Goal: Task Accomplishment & Management: Use online tool/utility

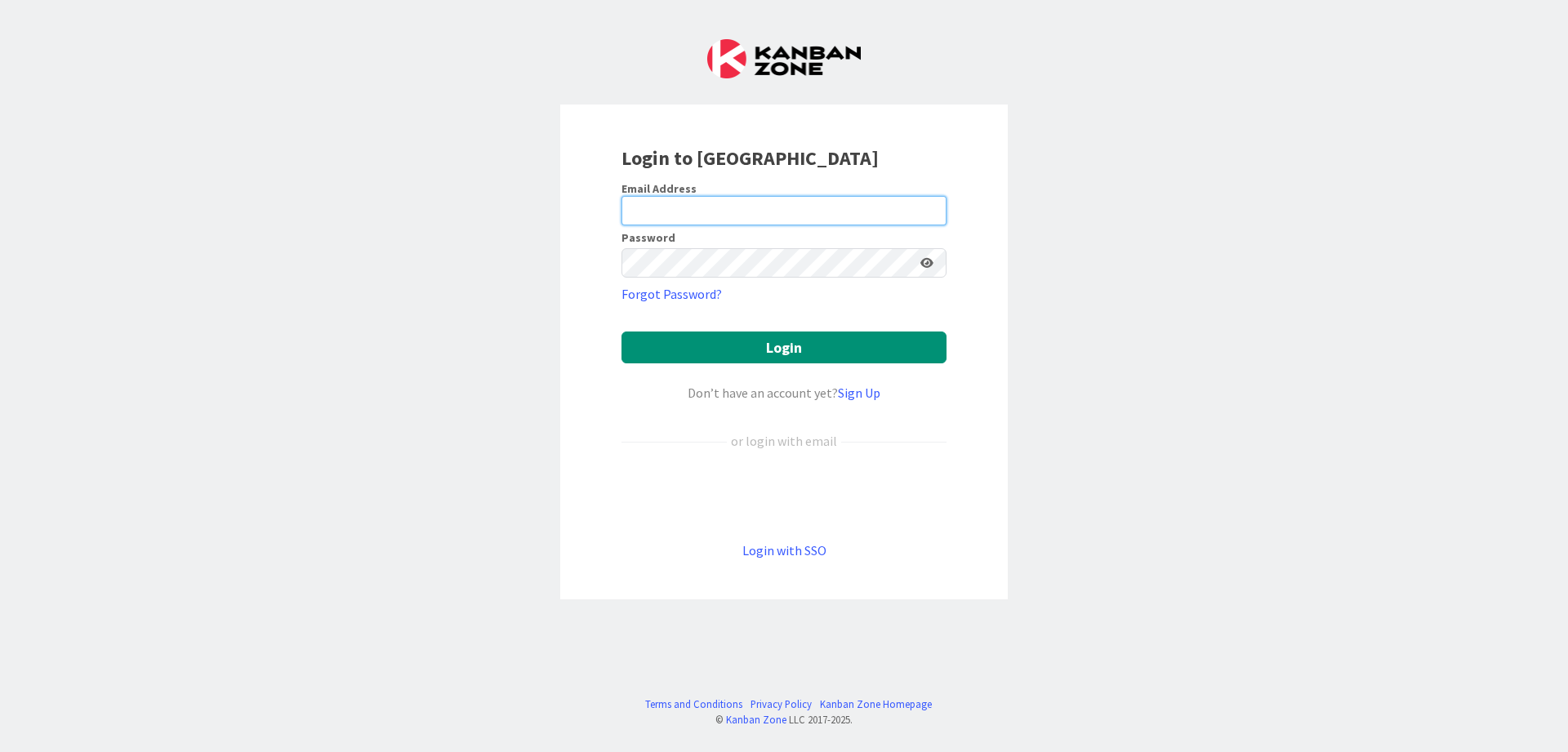
click at [747, 212] on input "email" at bounding box center [784, 211] width 325 height 30
type input "[PERSON_NAME][EMAIL_ADDRESS][DOMAIN_NAME]"
click at [621, 331] on button "Login" at bounding box center [784, 347] width 325 height 31
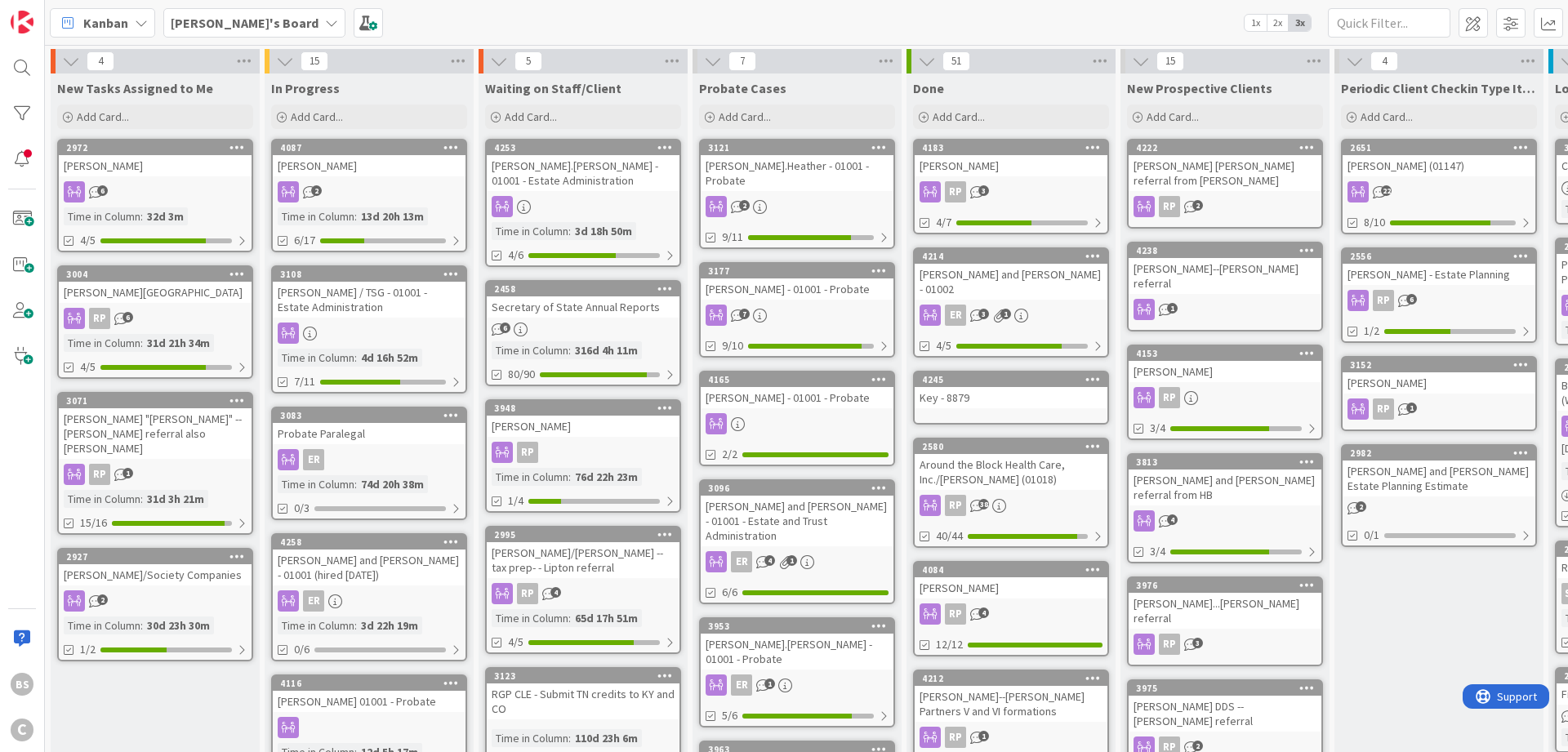
click at [269, 18] on b "[PERSON_NAME]'s Board" at bounding box center [245, 22] width 148 height 16
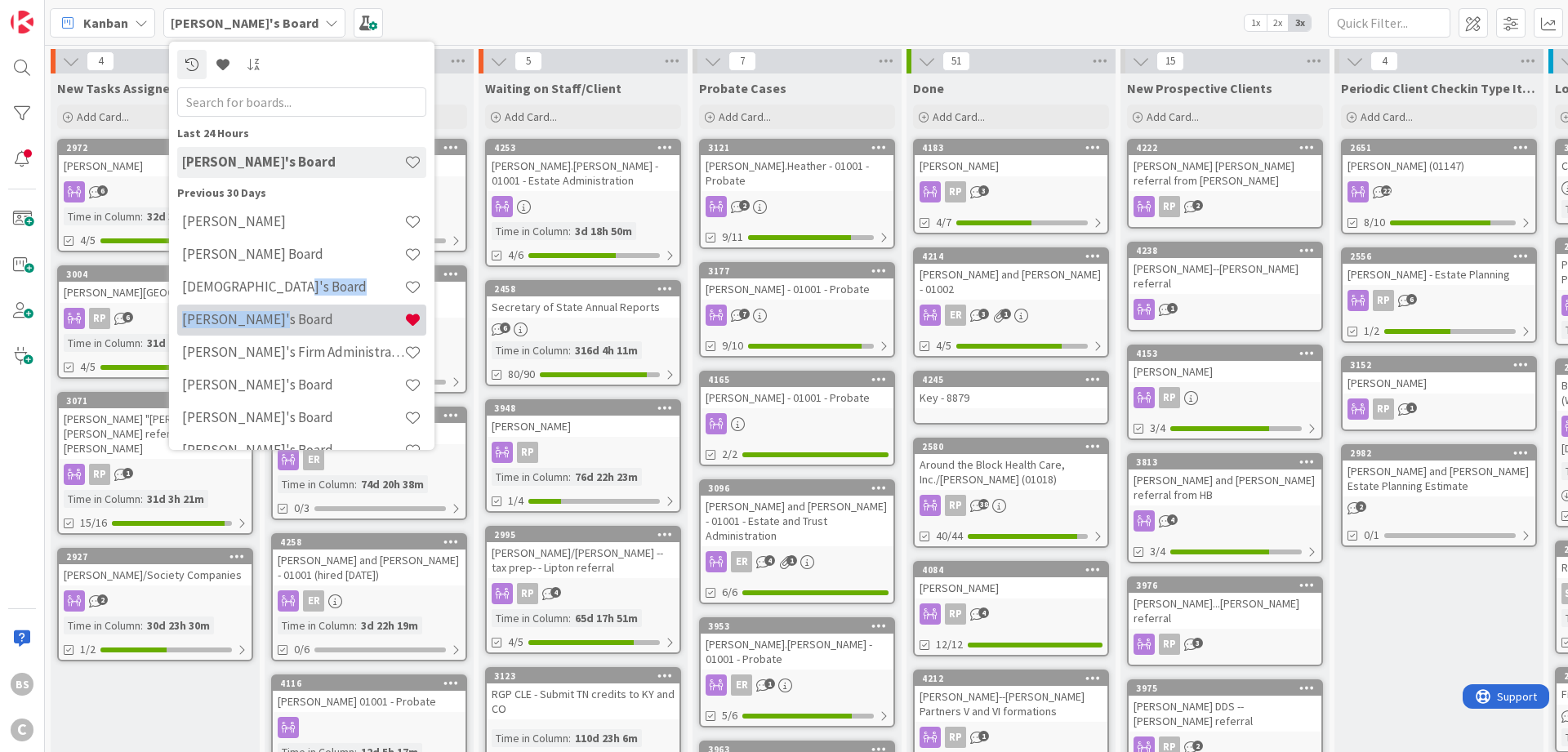
click at [288, 324] on h4 "[PERSON_NAME]'s Board" at bounding box center [292, 319] width 222 height 16
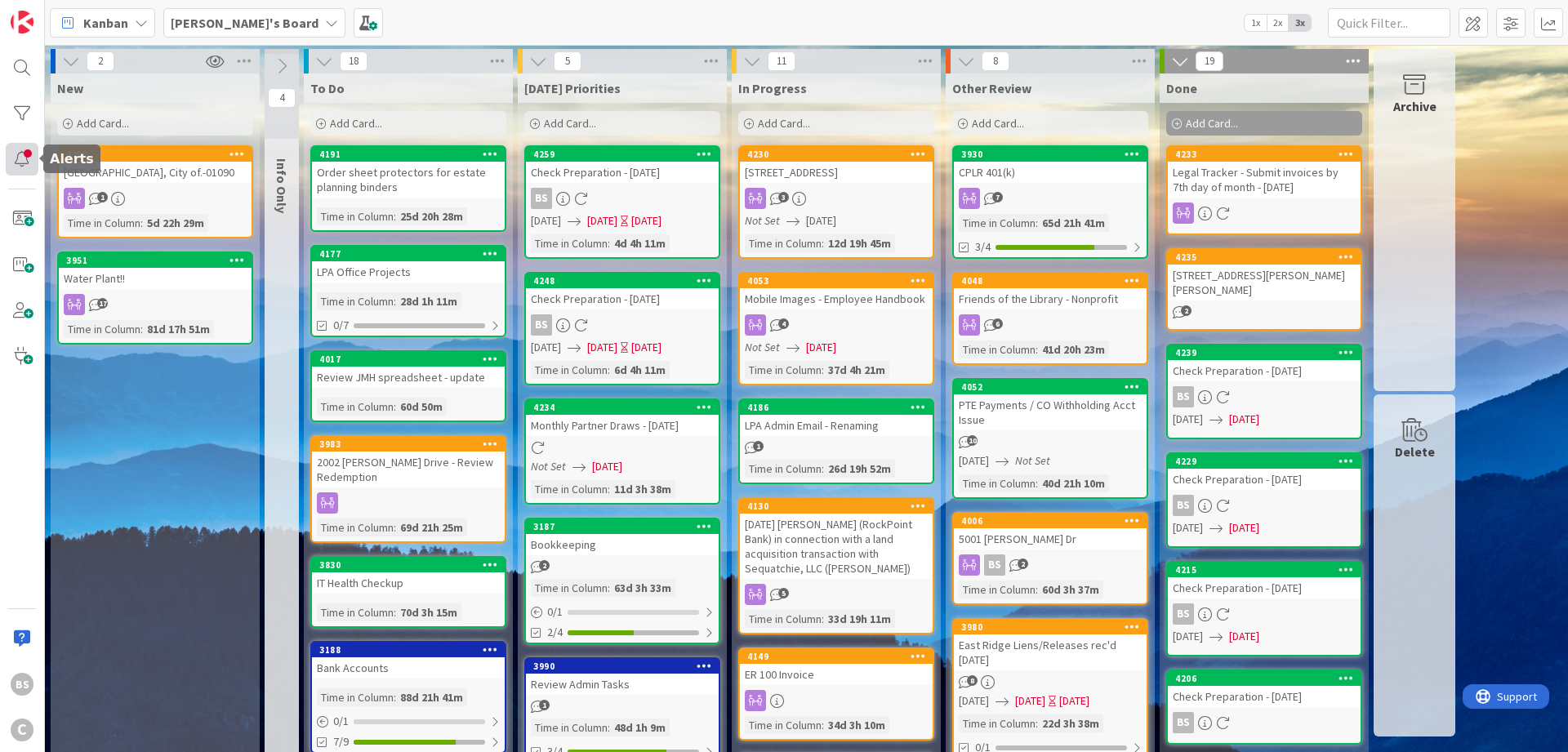
click at [14, 155] on div at bounding box center [22, 159] width 32 height 32
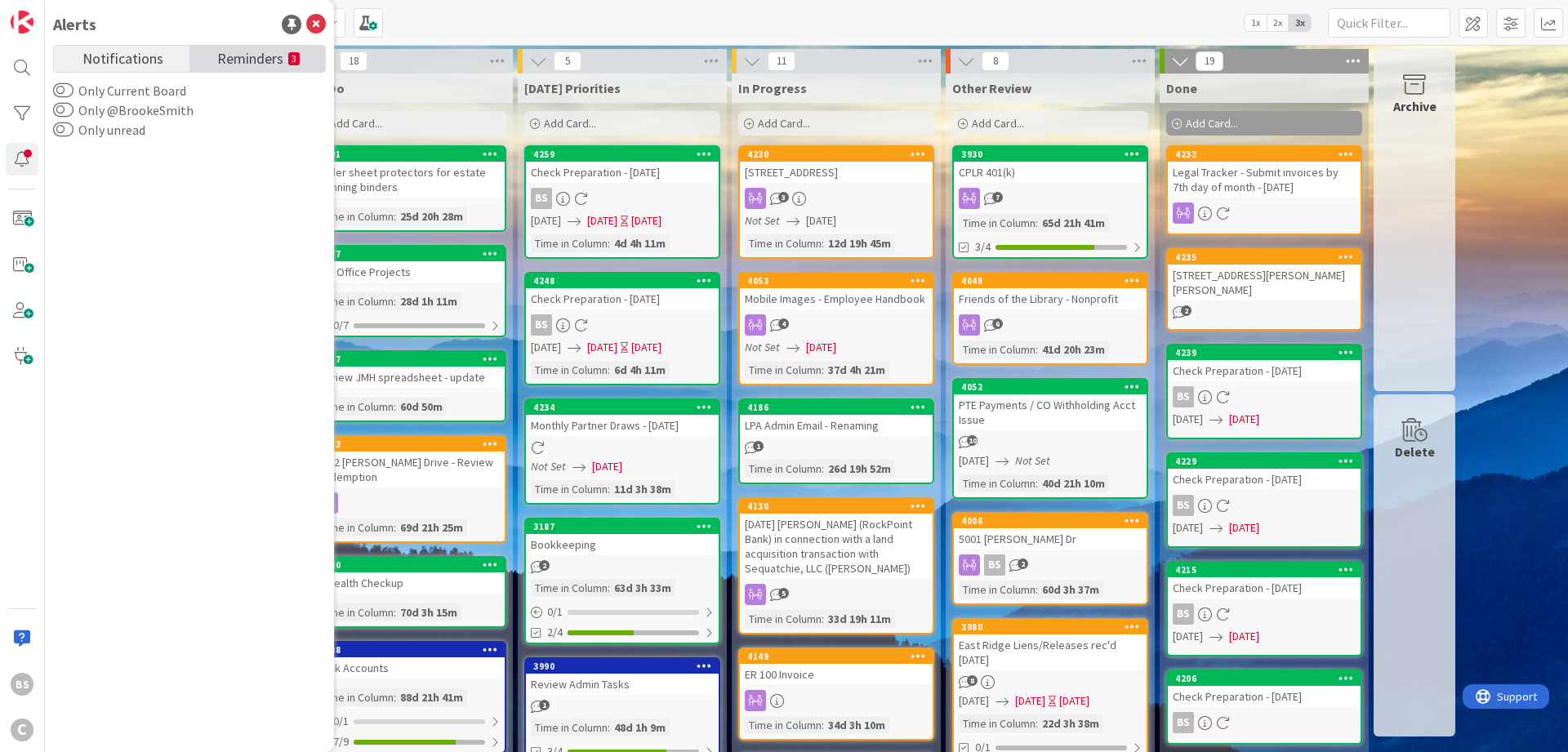
click at [288, 53] on link "Reminders 3" at bounding box center [258, 59] width 136 height 26
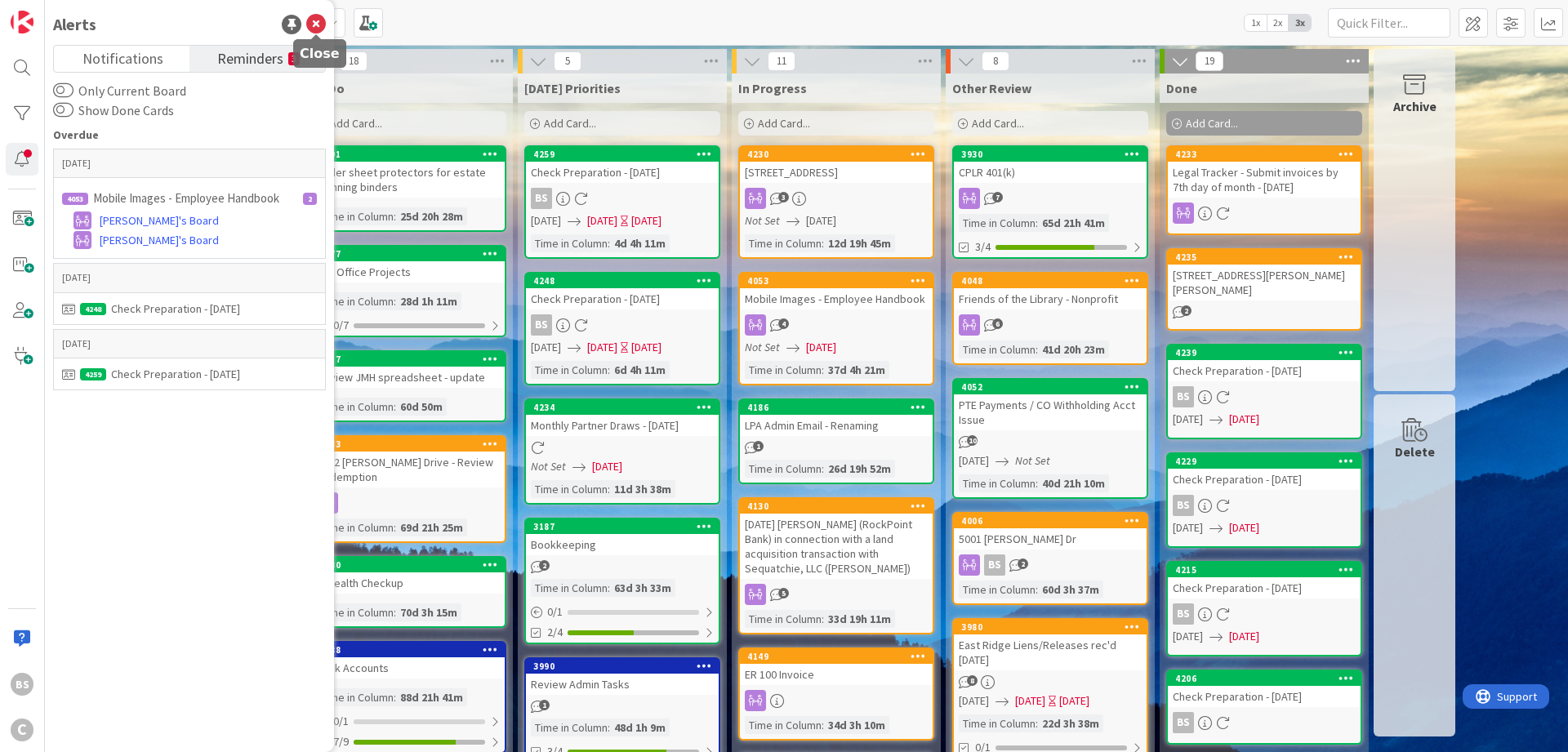
click at [320, 22] on icon at bounding box center [315, 24] width 20 height 20
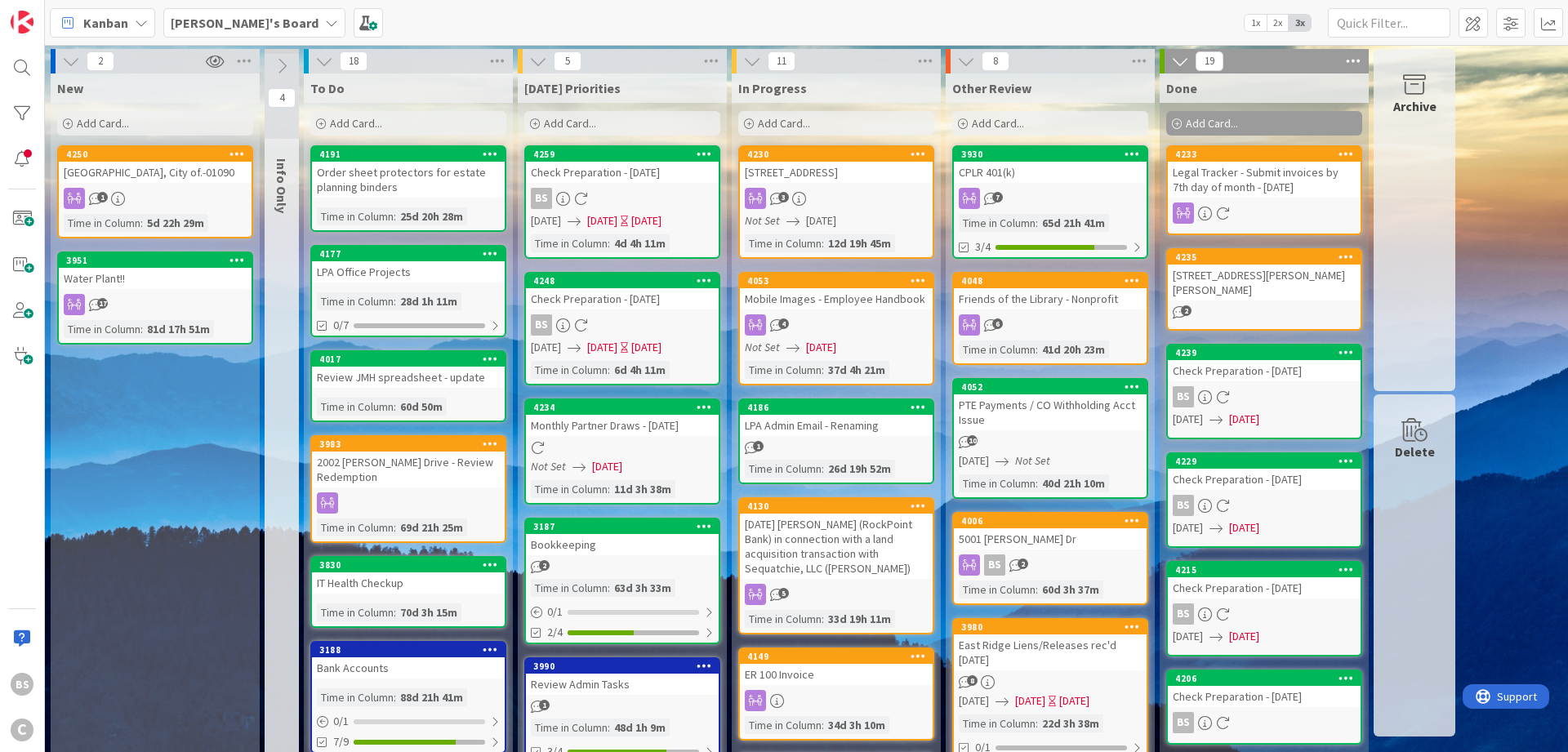
click at [604, 181] on div "Check Preparation - [DATE]" at bounding box center [622, 172] width 193 height 21
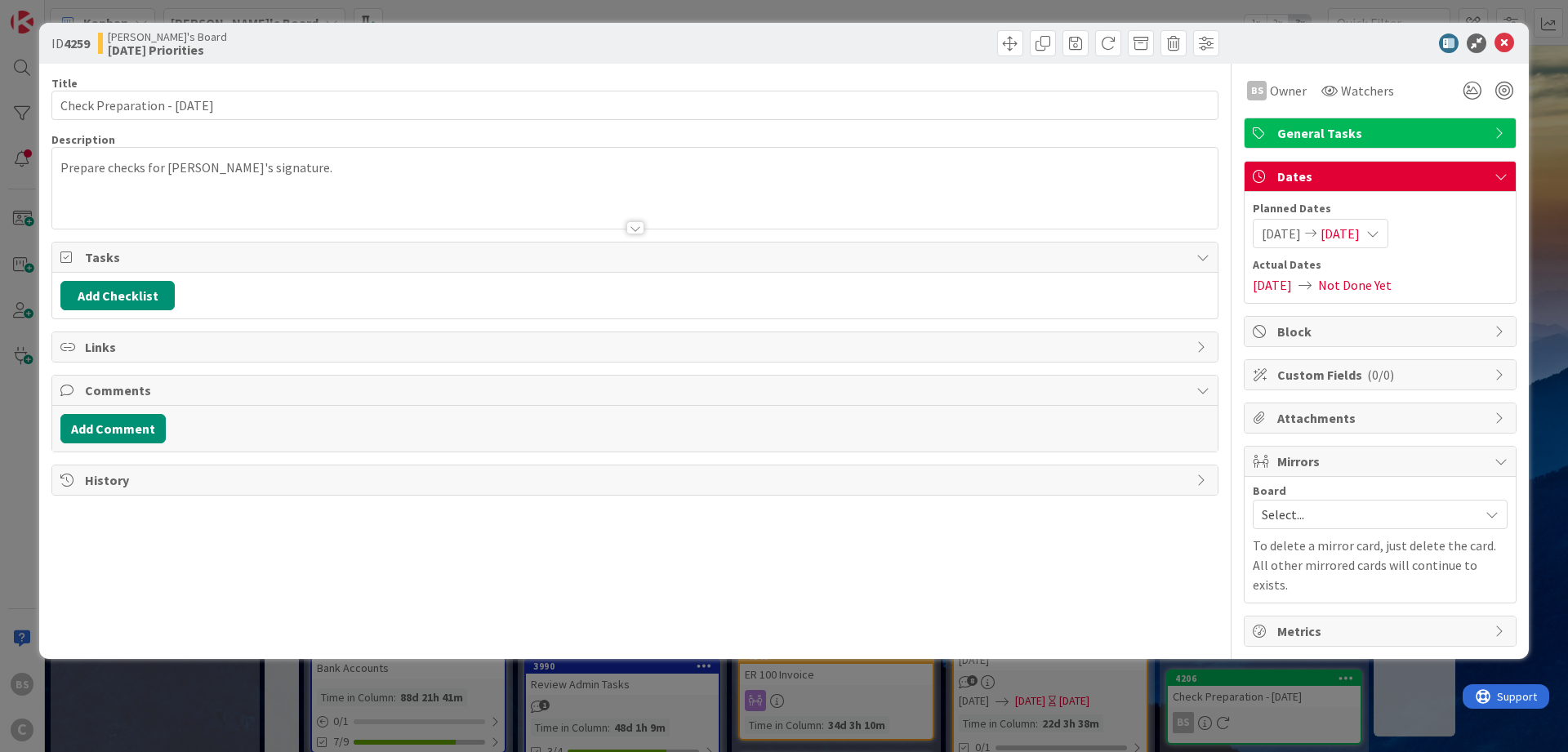
click at [1392, 288] on span "Not Done Yet" at bounding box center [1355, 285] width 73 height 20
click at [1389, 233] on div "[DATE] [DATE]" at bounding box center [1321, 234] width 136 height 30
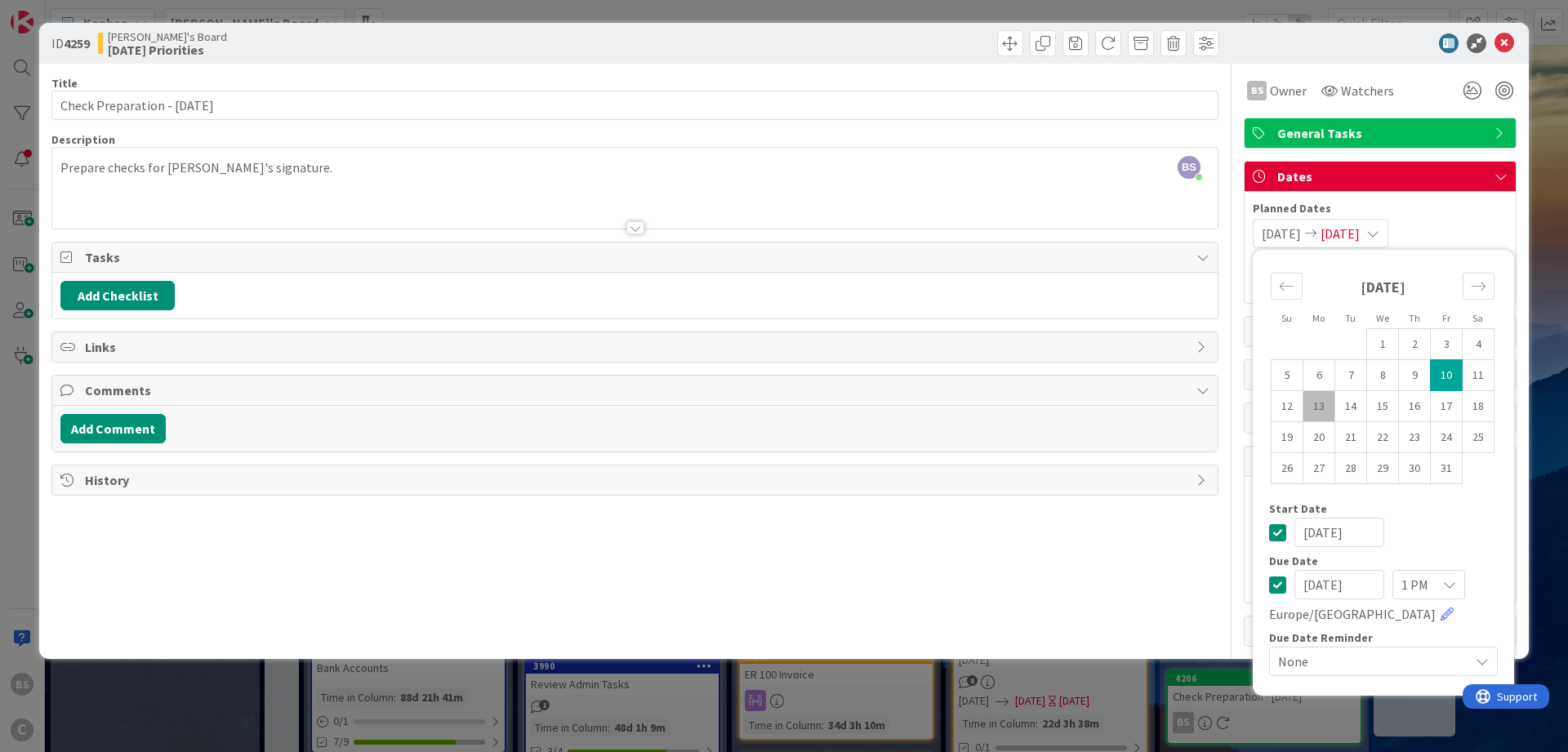
click at [1283, 580] on icon at bounding box center [1277, 585] width 17 height 20
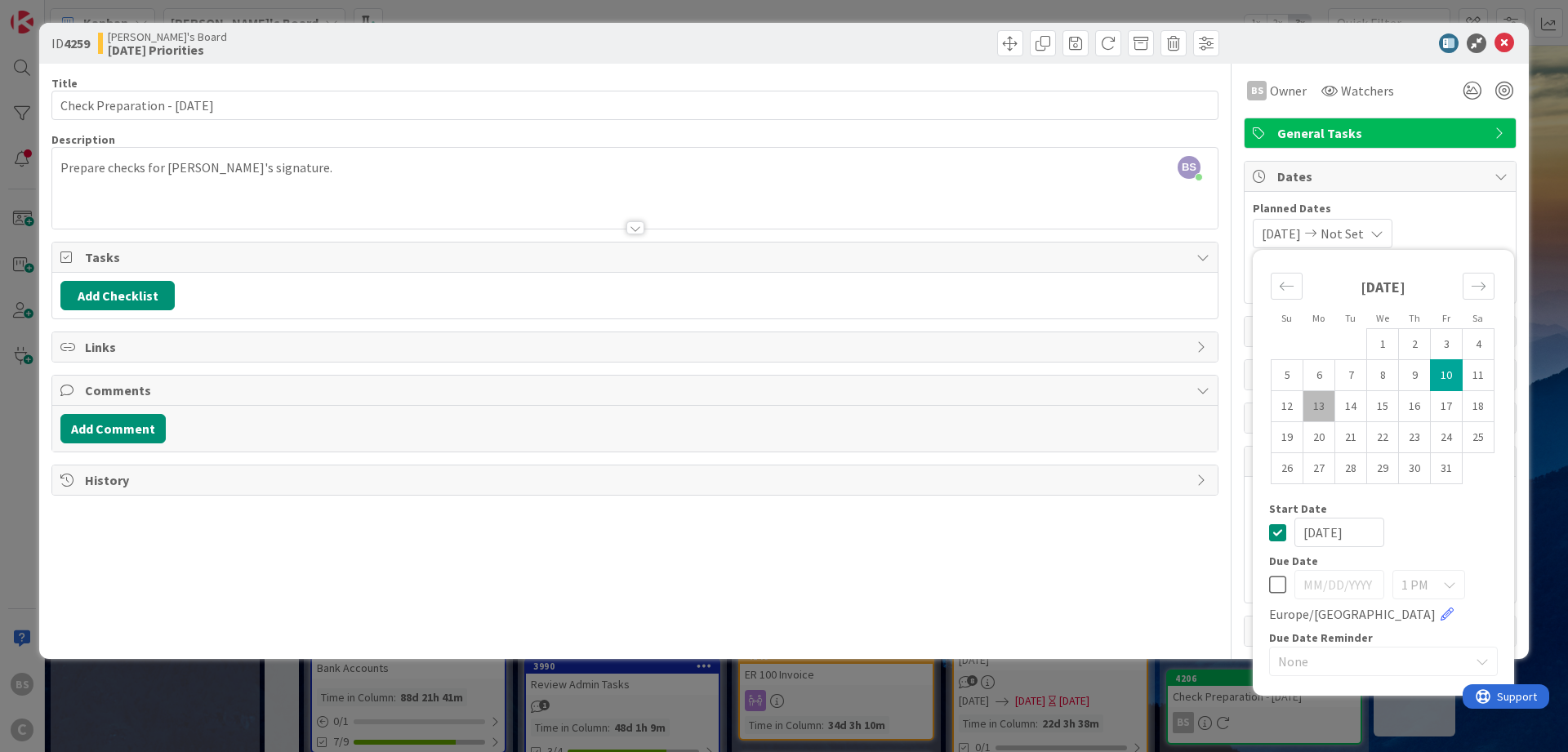
click at [1499, 199] on div "Planned Dates [DATE] Not Set Su Mo Tu We Th Fr Sa [DATE] 1 2 3 4 5 6 7 8 9 10 1…" at bounding box center [1380, 247] width 271 height 111
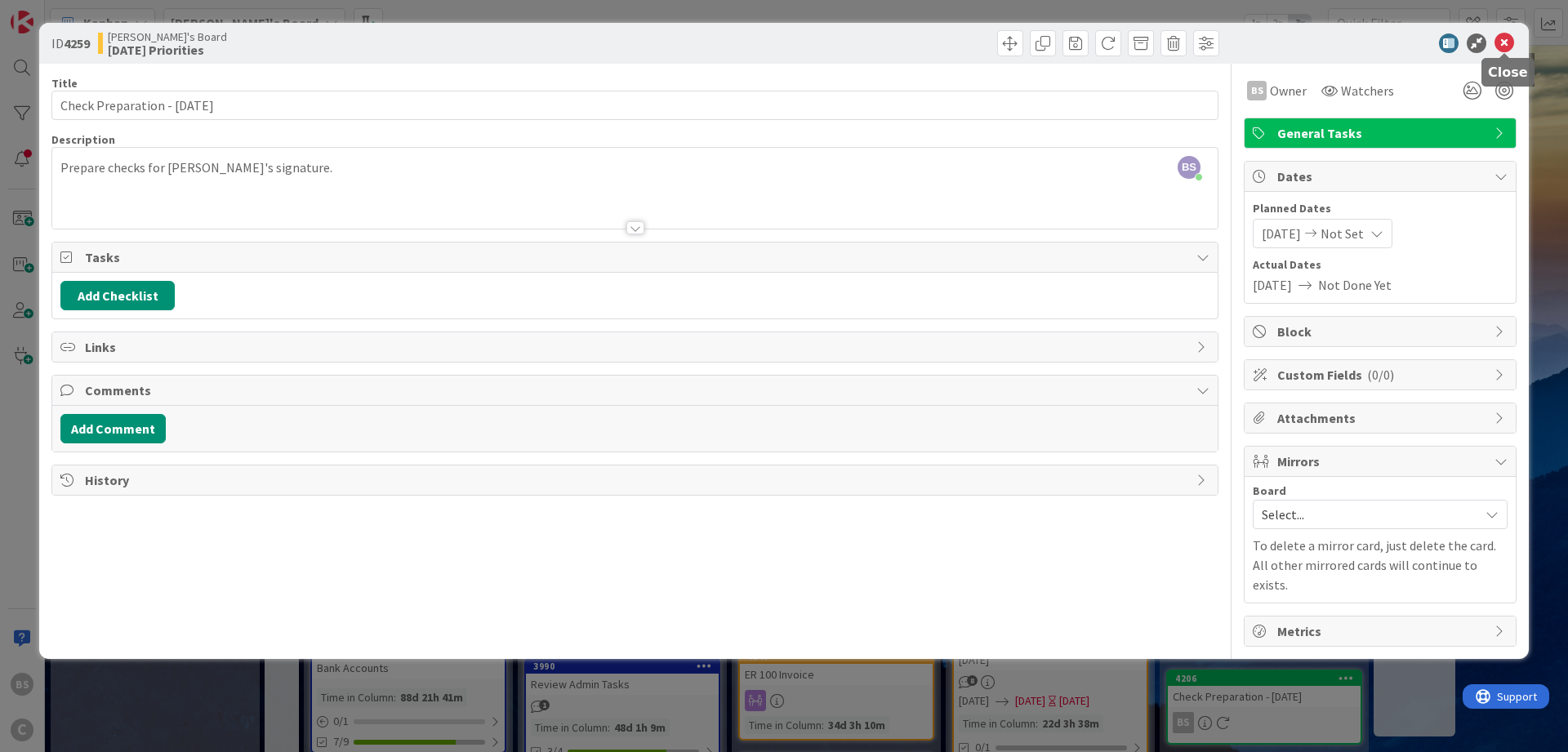
click at [1512, 37] on icon at bounding box center [1504, 42] width 20 height 20
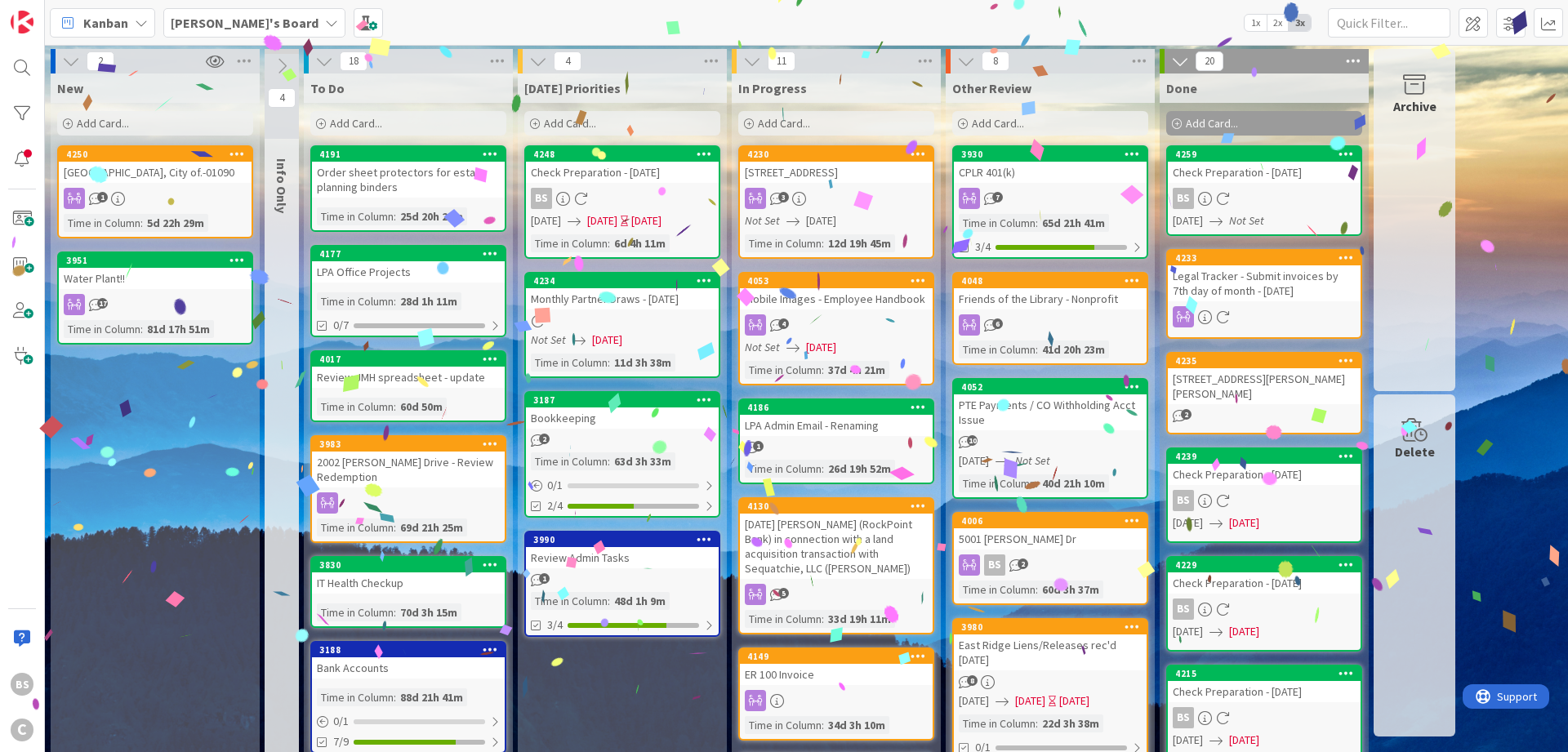
click at [622, 161] on div "4248" at bounding box center [622, 154] width 193 height 14
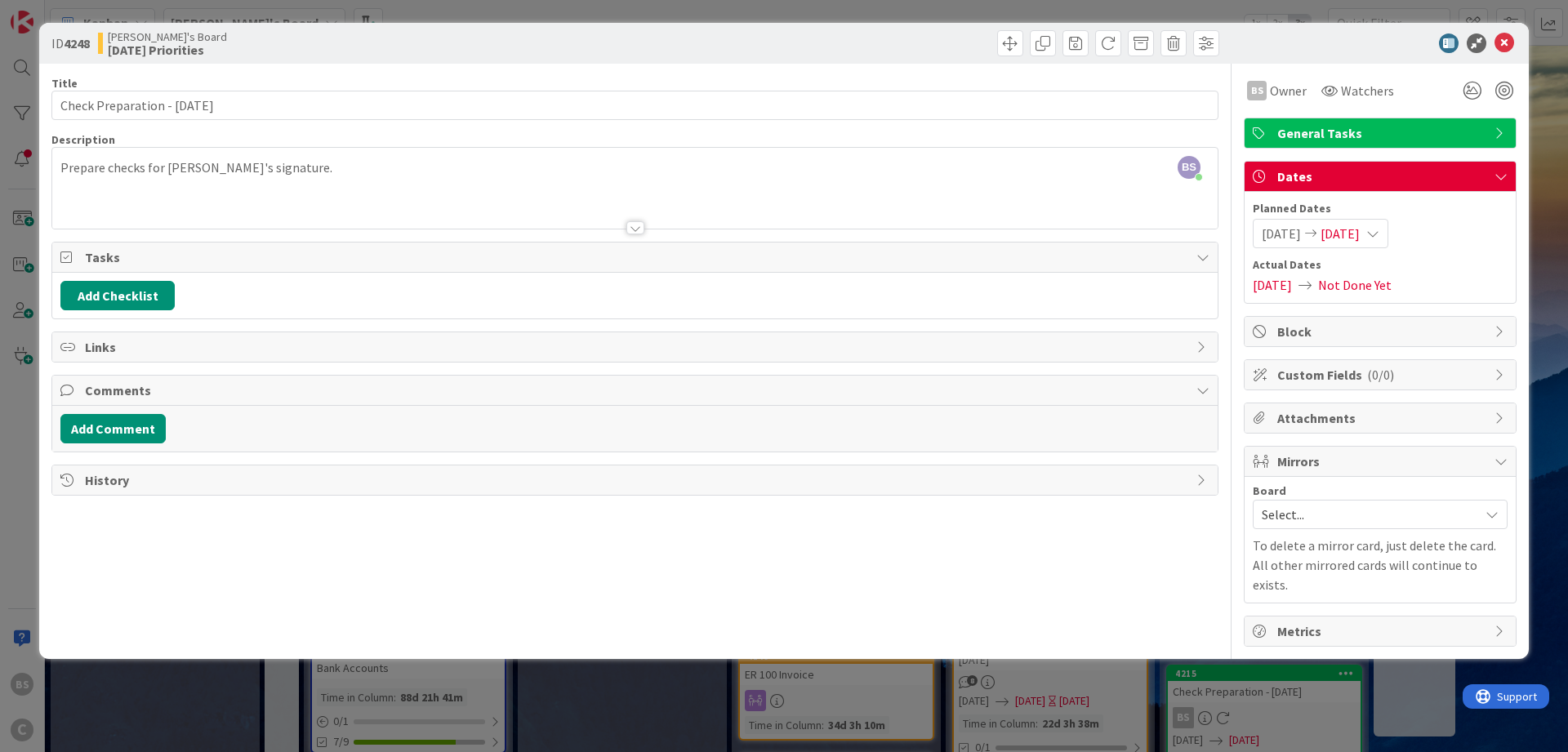
click at [1379, 238] on icon at bounding box center [1373, 233] width 13 height 13
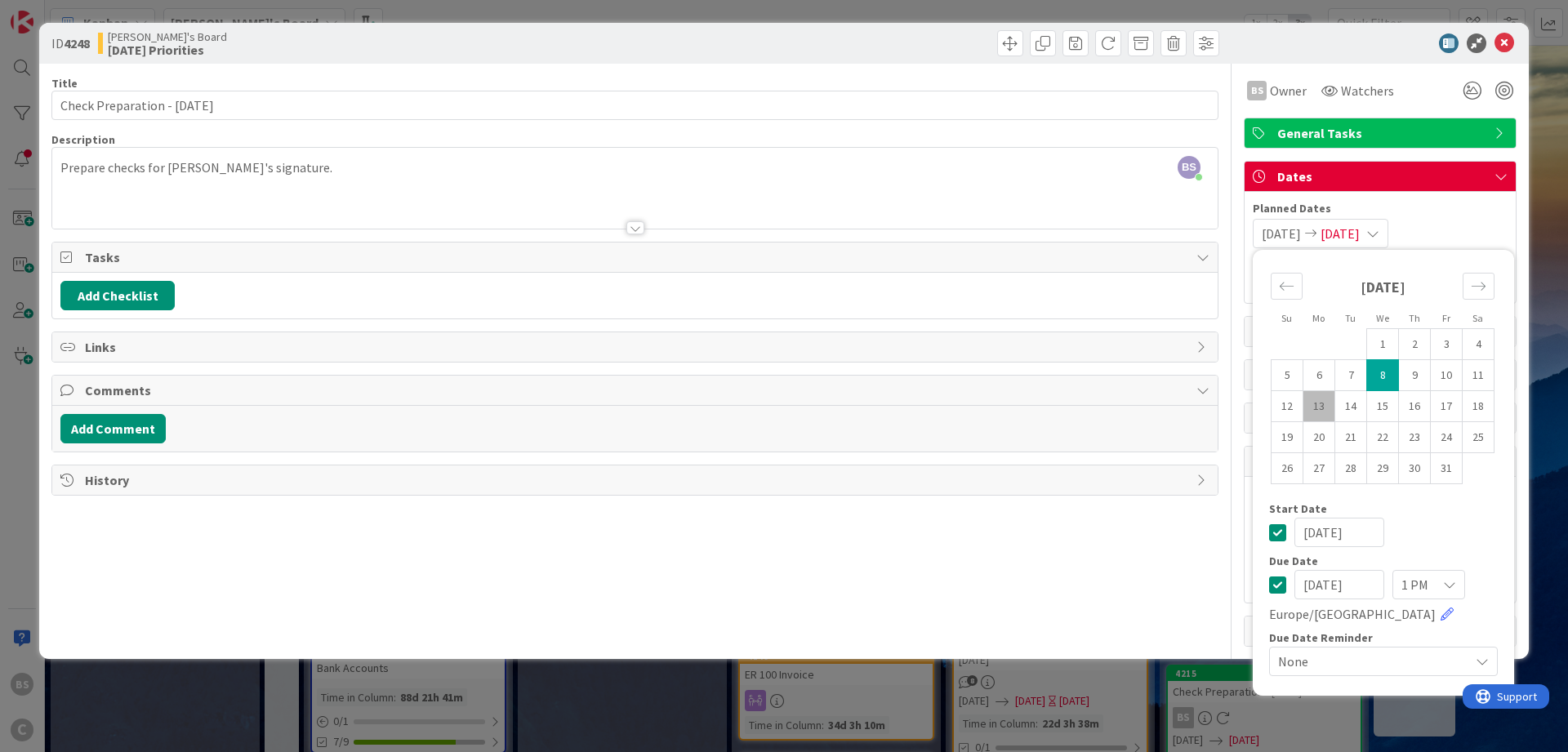
click at [1268, 594] on div "Su Mo Tu We Th Fr Sa [DATE] 1 2 3 4 5 6 7 8 9 10 11 12 13 14 15 16 17 18 19 20 …" at bounding box center [1384, 473] width 245 height 430
click at [1278, 581] on icon at bounding box center [1277, 585] width 17 height 20
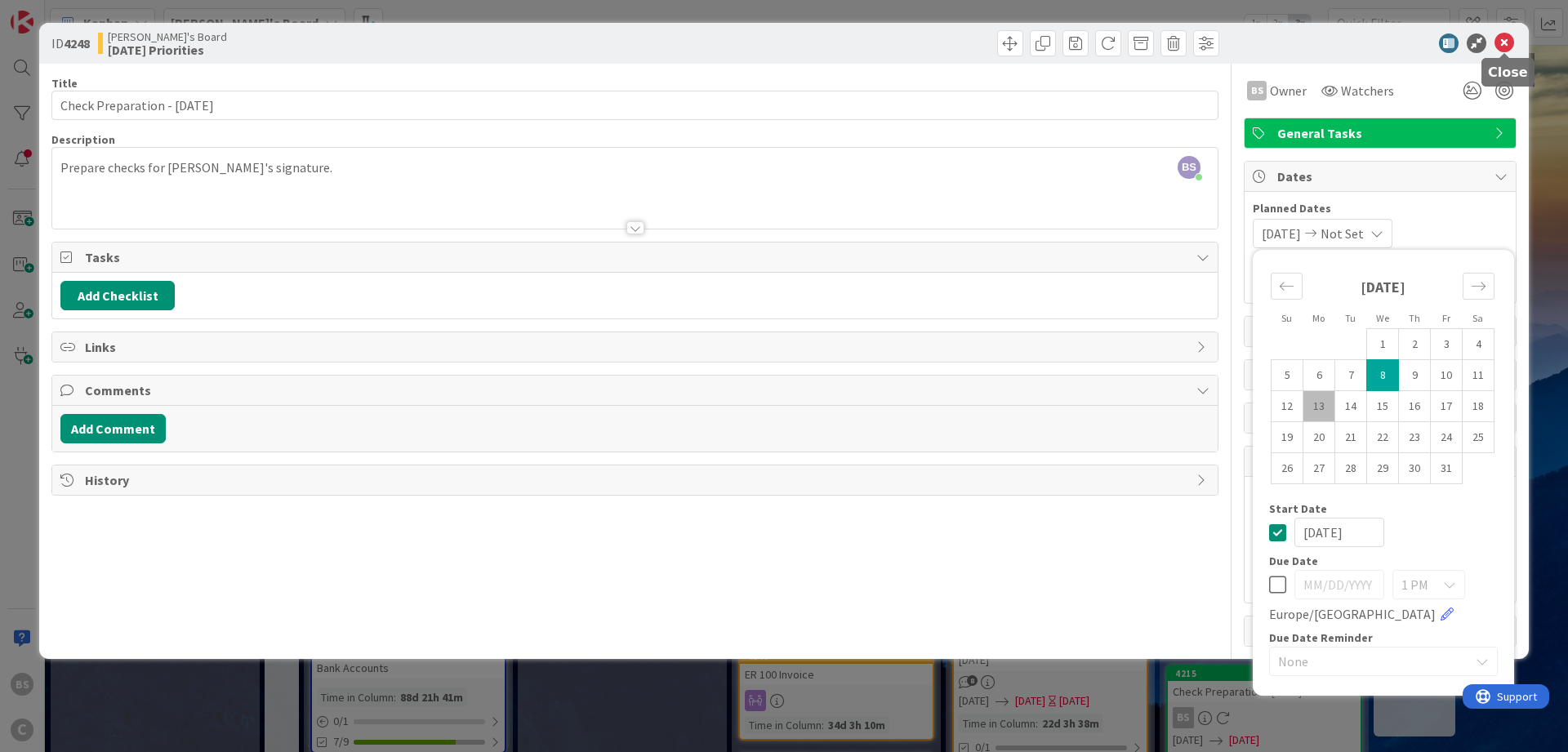
click at [1505, 33] on icon at bounding box center [1504, 42] width 20 height 20
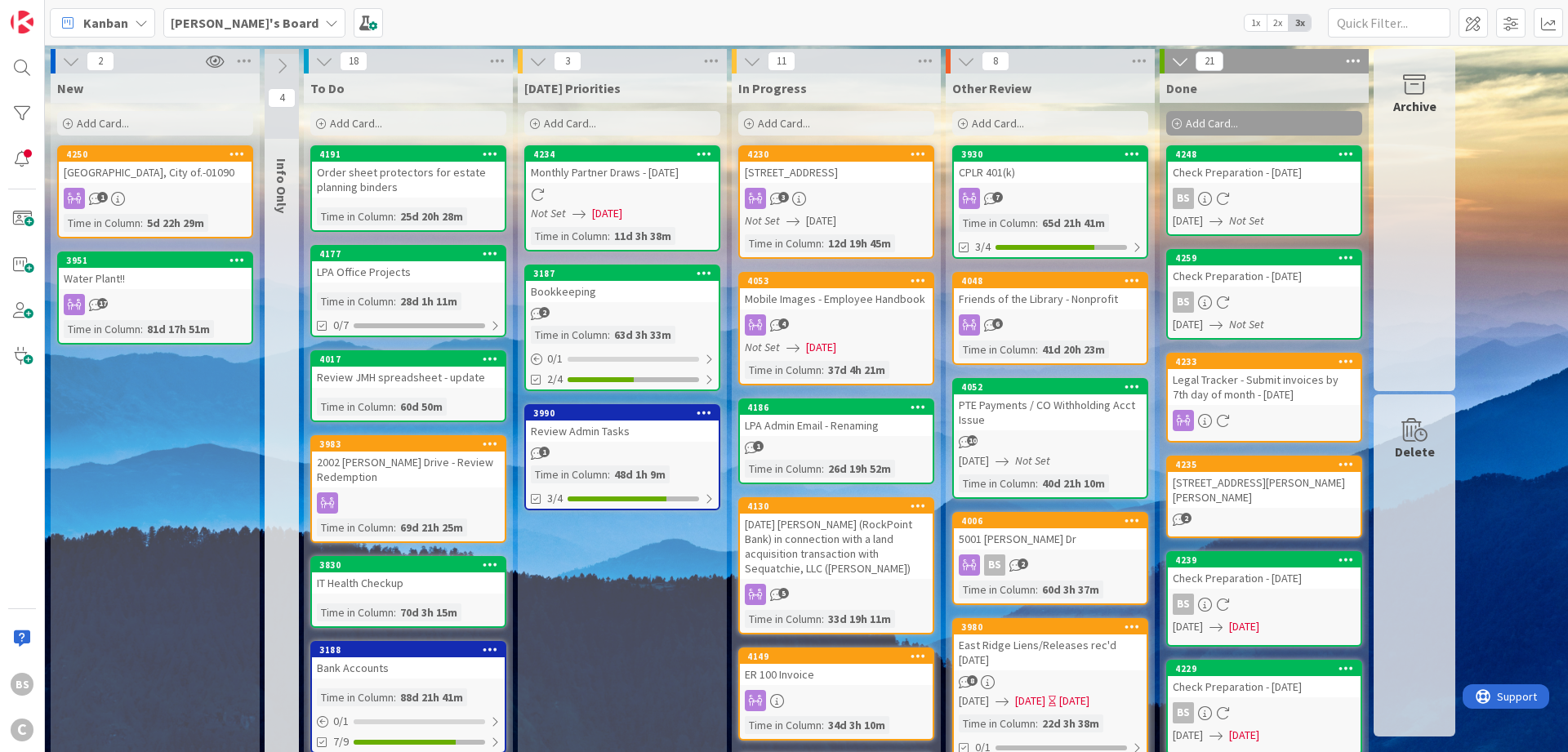
click at [108, 271] on div "Water Plant!!" at bounding box center [155, 278] width 193 height 21
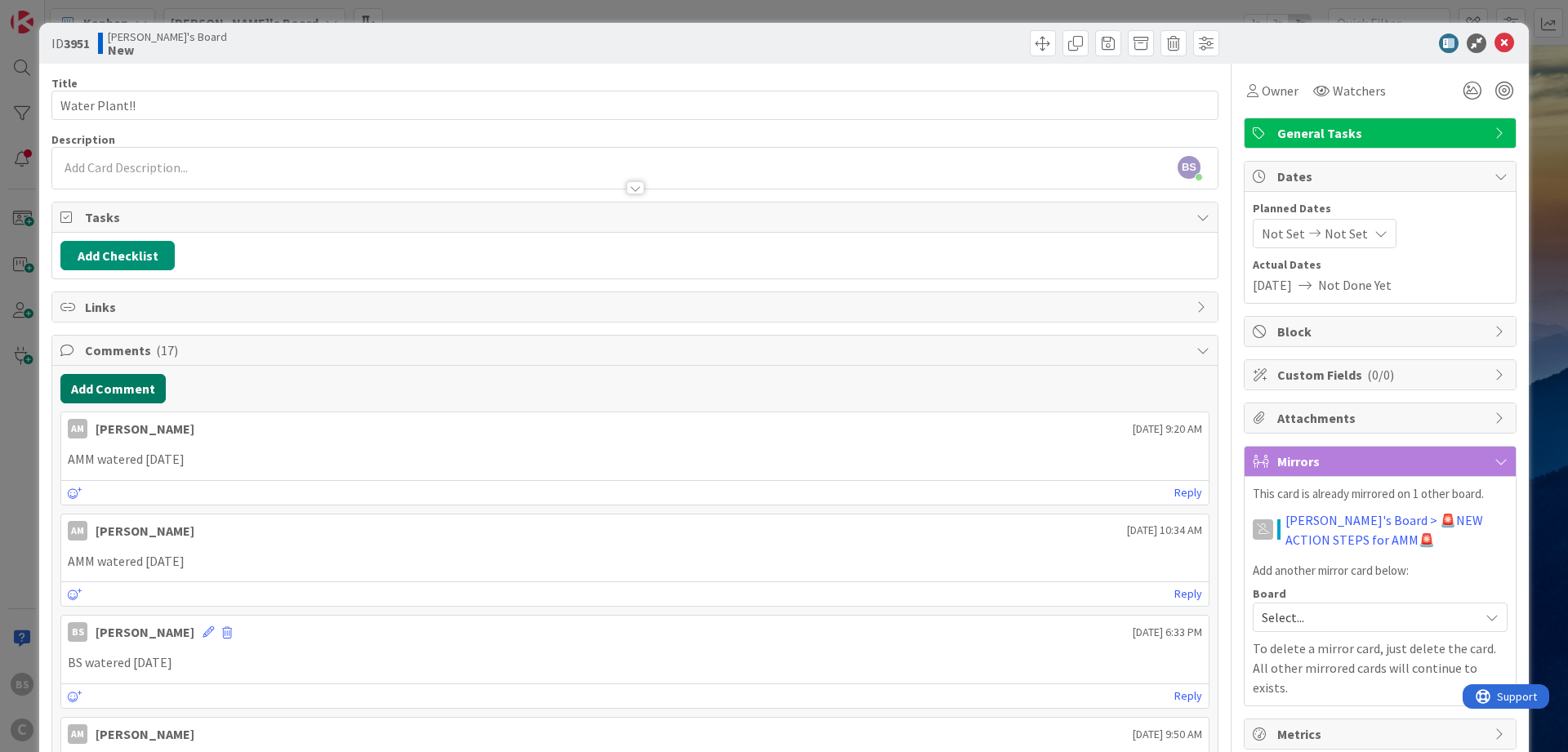
click at [79, 387] on button "Add Comment" at bounding box center [113, 388] width 105 height 30
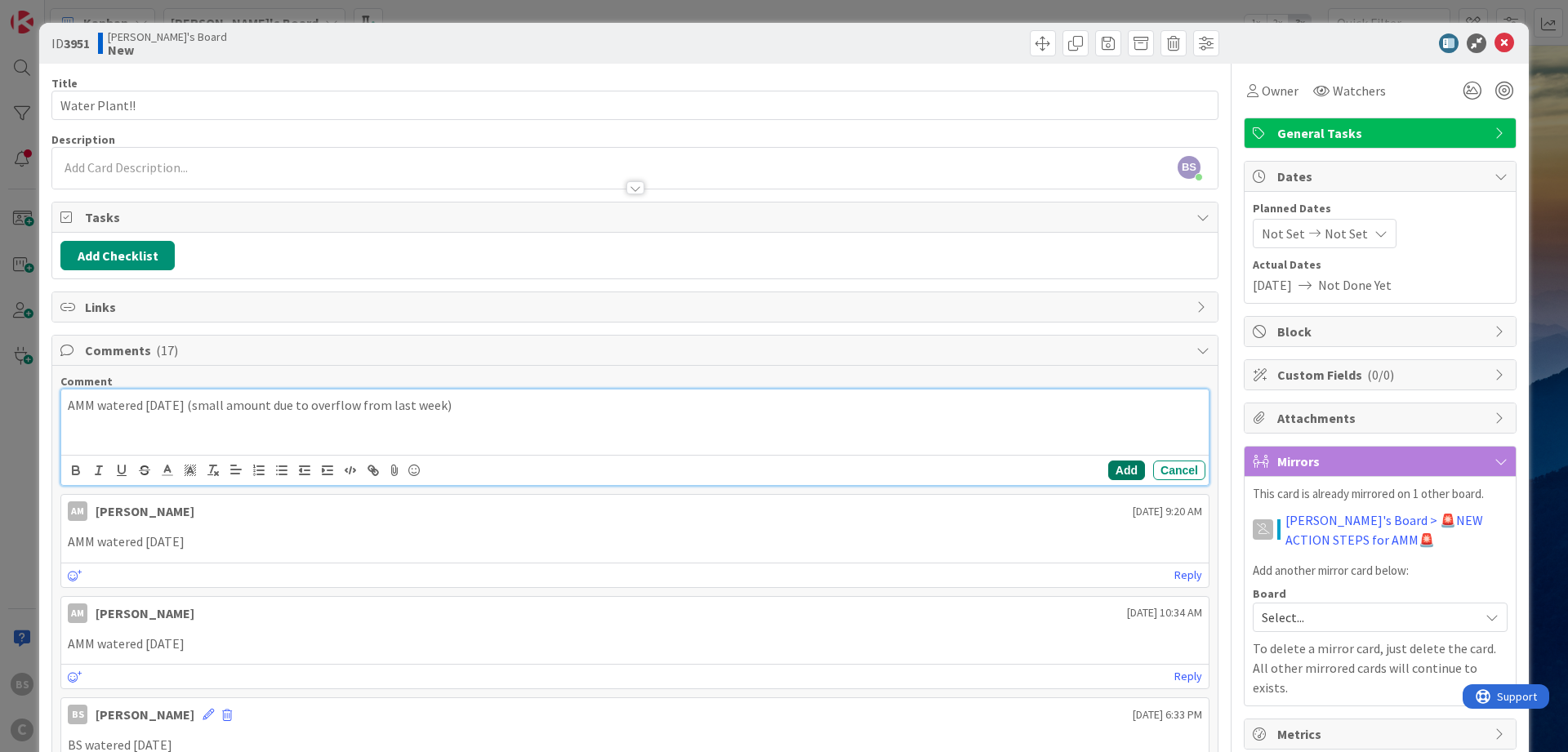
click at [1123, 466] on button "Add" at bounding box center [1126, 470] width 37 height 20
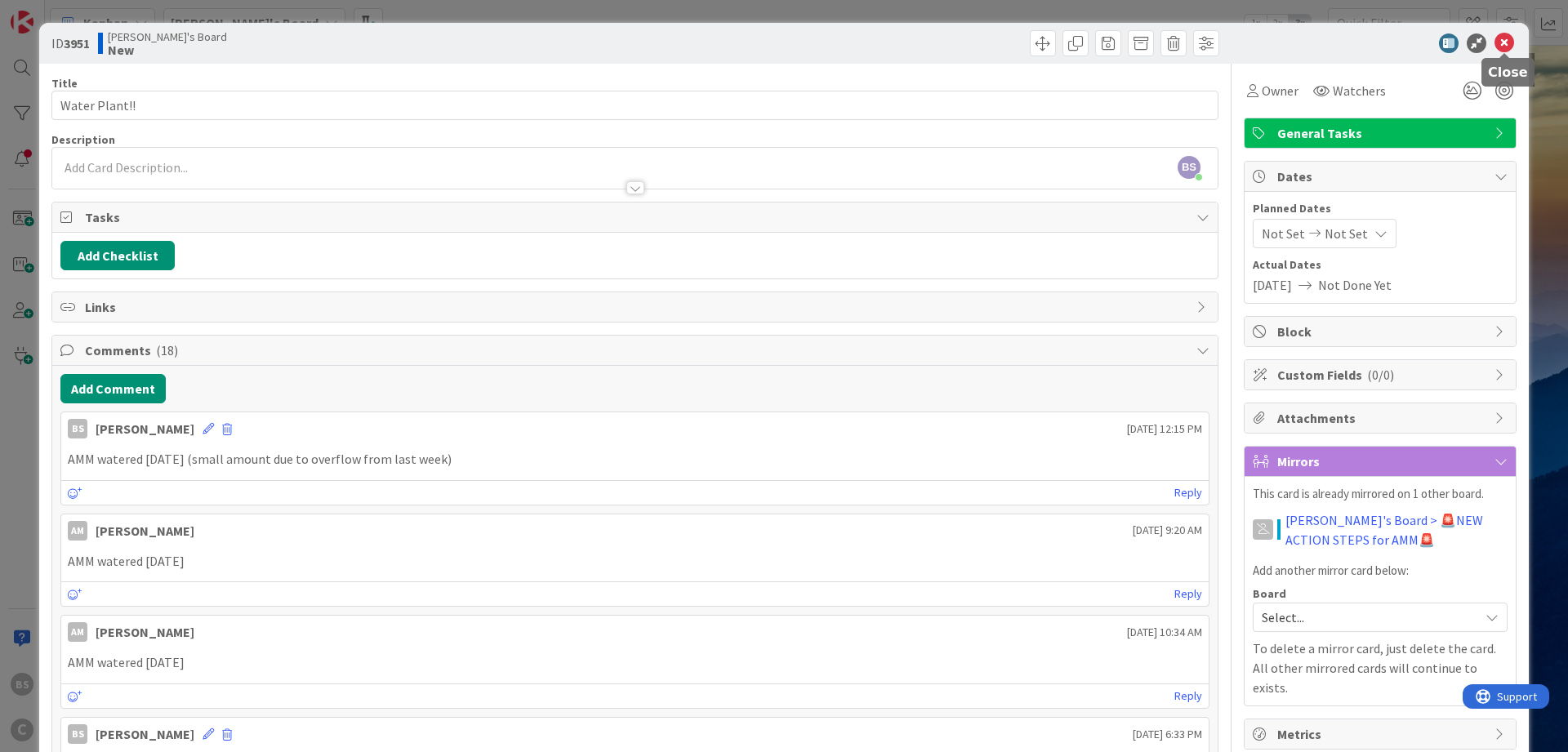
click at [1505, 44] on icon at bounding box center [1504, 42] width 20 height 20
